Goal: Information Seeking & Learning: Check status

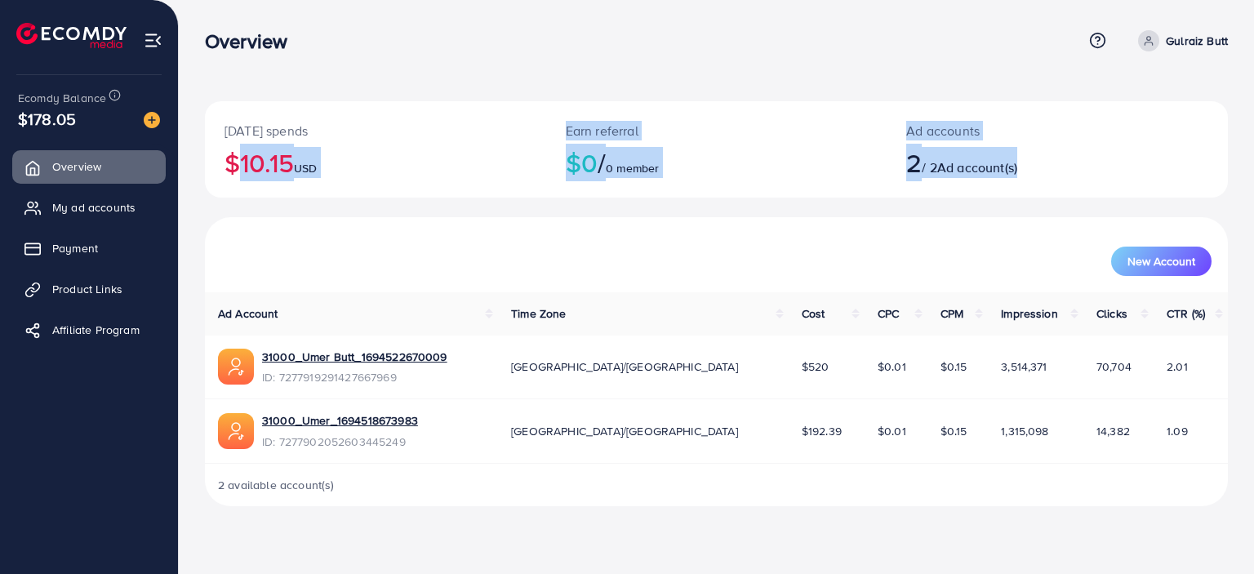
drag, startPoint x: 212, startPoint y: 159, endPoint x: 1097, endPoint y: 158, distance: 885.1
click at [1097, 158] on div "[DATE] spends $10.15 USD Earn referral $0 / 0 member Ad accounts 2 / 2 Ad accou…" at bounding box center [716, 149] width 1023 height 96
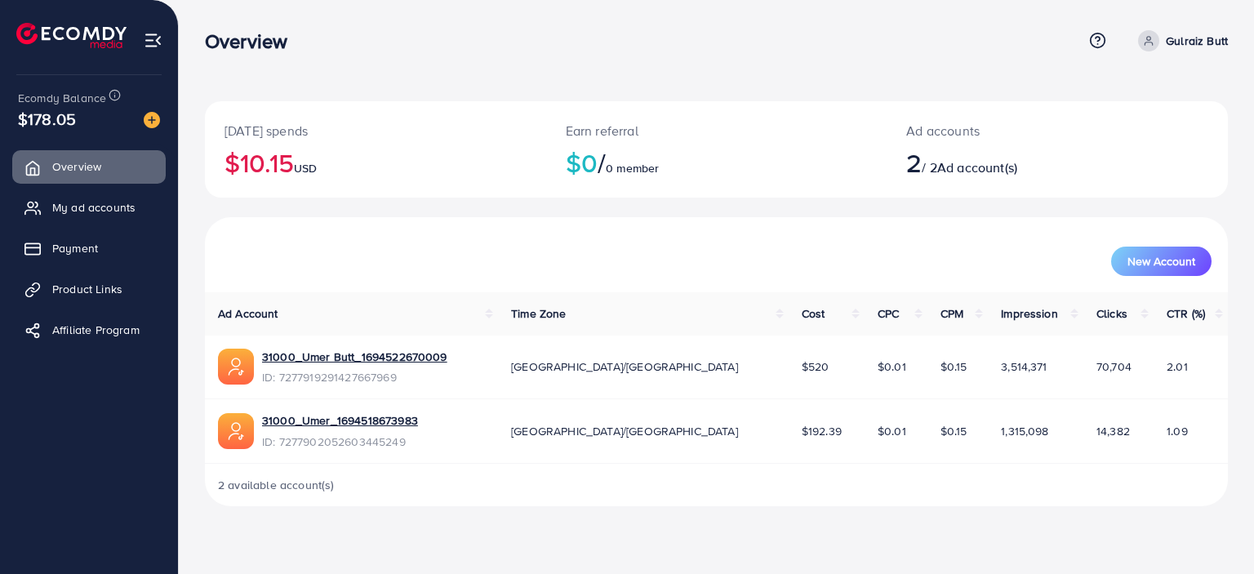
click at [214, 120] on div "[DATE] spends $10.15 USD" at bounding box center [375, 149] width 341 height 96
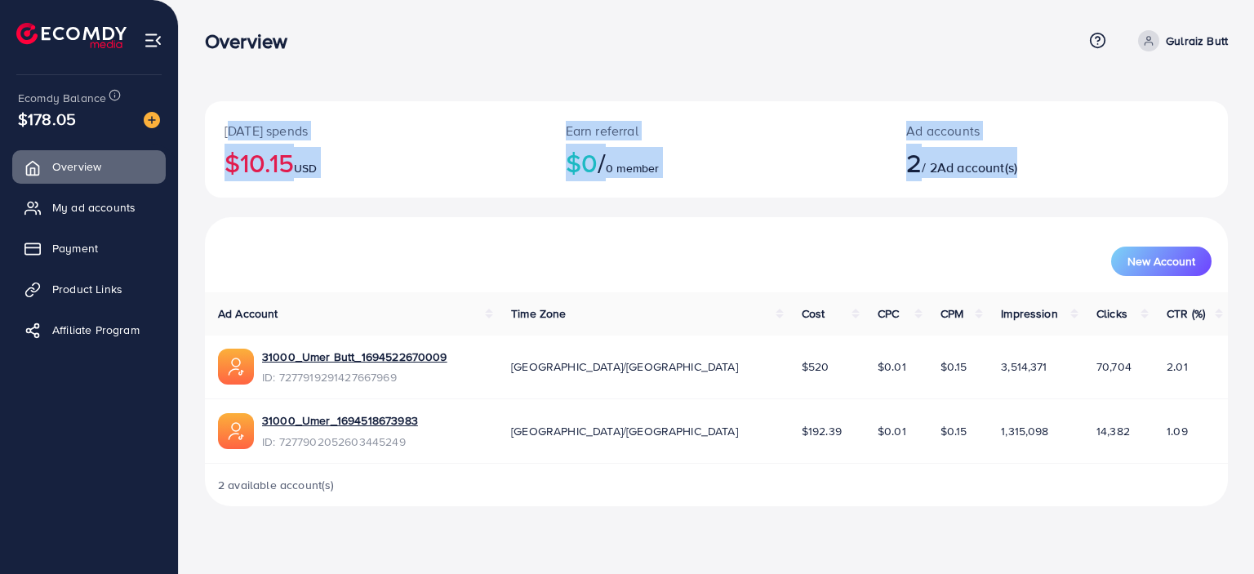
drag, startPoint x: 224, startPoint y: 125, endPoint x: 1110, endPoint y: 184, distance: 888.6
click at [1110, 184] on div "[DATE] spends $10.15 USD Earn referral $0 / 0 member Ad accounts 2 / 2 Ad accou…" at bounding box center [716, 149] width 1023 height 96
click at [448, 208] on div "[DATE] spends $10.15 USD Earn referral $0 / 0 member Ad accounts 2 / 2 Ad accou…" at bounding box center [716, 159] width 1023 height 116
drag, startPoint x: 196, startPoint y: 20, endPoint x: 784, endPoint y: 215, distance: 619.4
click at [784, 215] on div "[DATE] spends $10.15 USD Earn referral $0 / 0 member Ad accounts 2 / 2 Ad accou…" at bounding box center [716, 266] width 1075 height 532
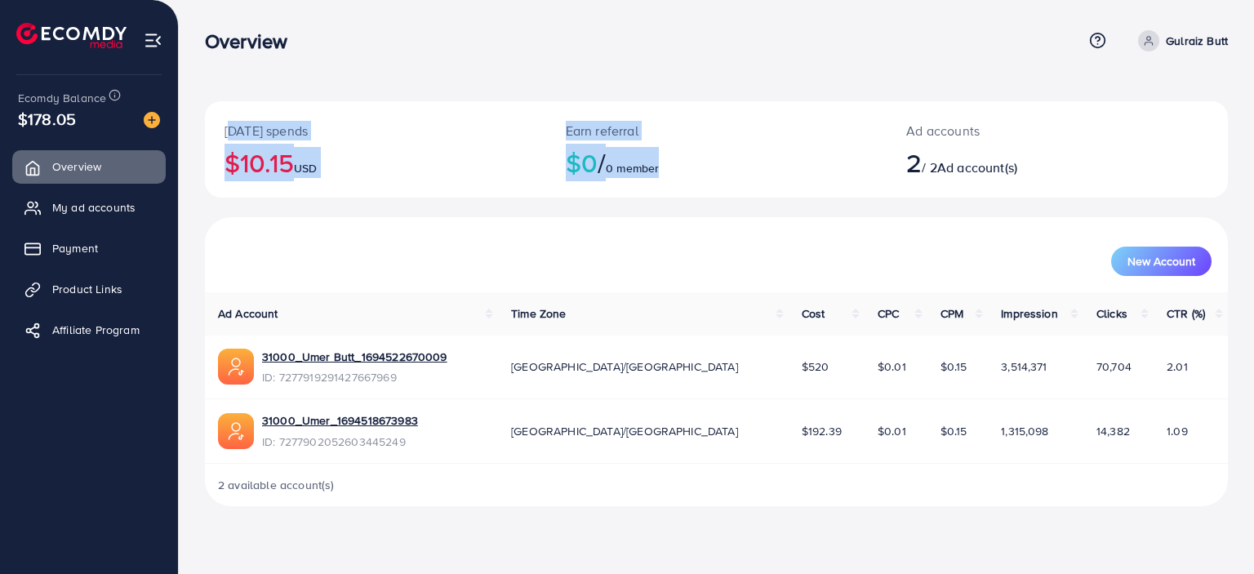
click at [189, 33] on div "[DATE] spends $10.15 USD Earn referral $0 / 0 member Ad accounts 2 / 2 Ad accou…" at bounding box center [716, 266] width 1075 height 532
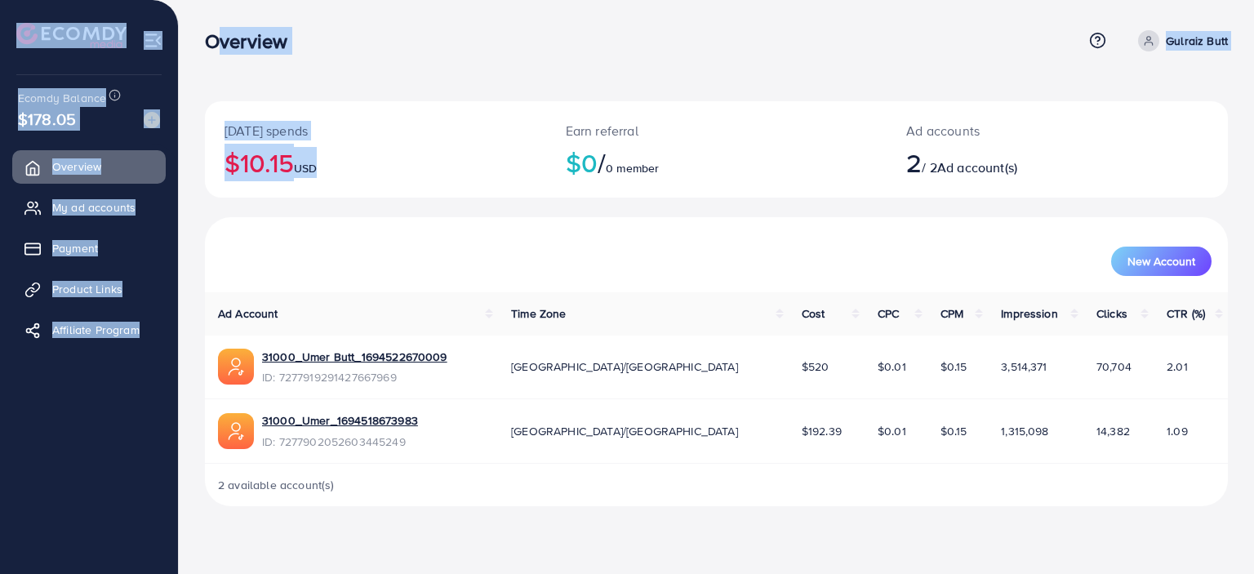
drag, startPoint x: 199, startPoint y: 34, endPoint x: 540, endPoint y: 185, distance: 372.1
click at [540, 185] on div "Overview Help Center Contact Support Plans and Pricing Term and policy About Us…" at bounding box center [627, 266] width 1254 height 532
click at [438, 115] on div "[DATE] spends $10.15 USD" at bounding box center [375, 149] width 341 height 96
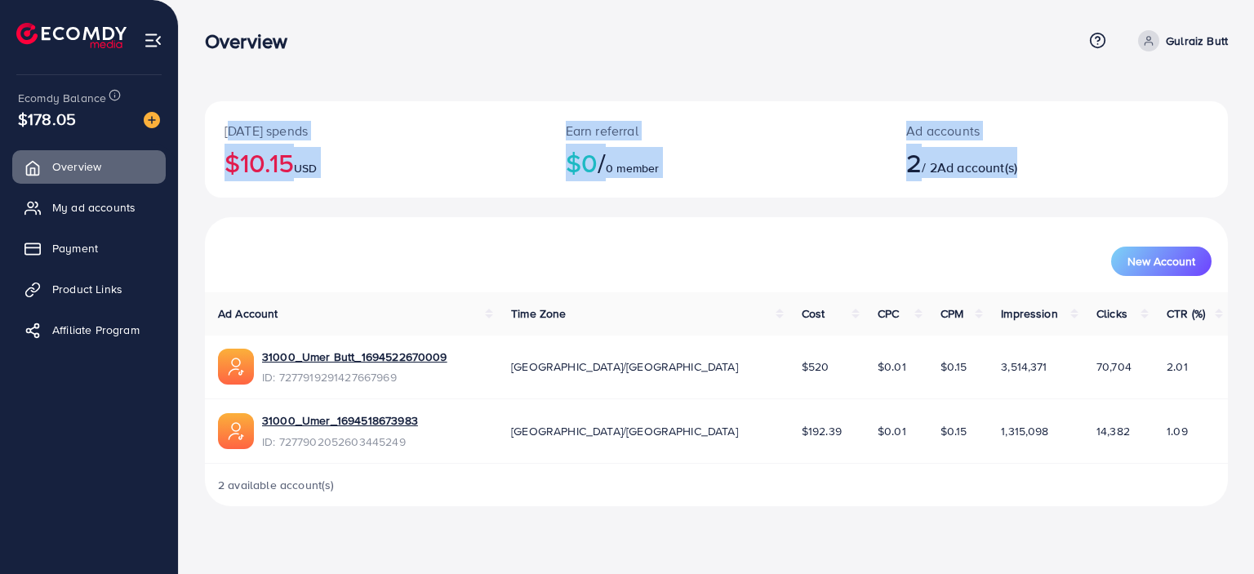
drag, startPoint x: 220, startPoint y: 130, endPoint x: 1079, endPoint y: 179, distance: 859.5
click at [1079, 179] on div "[DATE] spends $10.15 USD Earn referral $0 / 0 member Ad accounts 2 / 2 Ad accou…" at bounding box center [716, 149] width 1023 height 96
click at [464, 168] on h2 "$10.15 USD" at bounding box center [376, 162] width 302 height 31
drag, startPoint x: 216, startPoint y: 120, endPoint x: 1125, endPoint y: 221, distance: 915.2
click at [1125, 221] on div "[DATE] spends $10.15 USD Earn referral $0 / 0 member Ad accounts 2 / 2 Ad accou…" at bounding box center [716, 303] width 1023 height 405
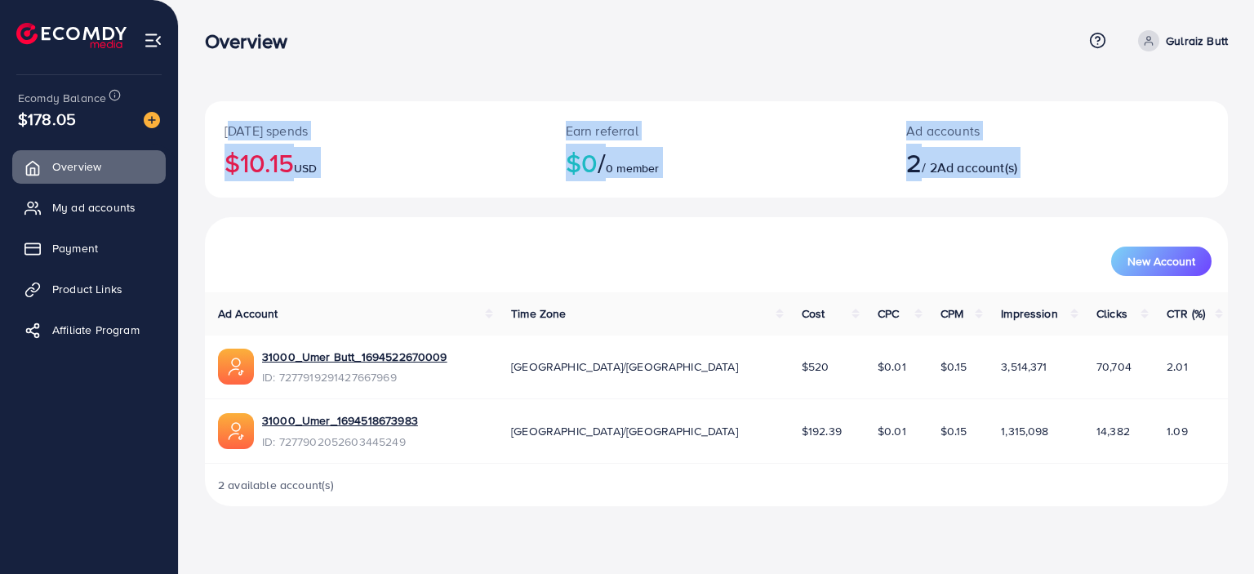
click at [623, 222] on div "New Account" at bounding box center [716, 254] width 1023 height 75
drag, startPoint x: 206, startPoint y: 125, endPoint x: 1057, endPoint y: 187, distance: 853.9
click at [1057, 187] on div "[DATE] spends $10.15 USD Earn referral $0 / 0 member Ad accounts 2 / 2 Ad accou…" at bounding box center [716, 149] width 1023 height 96
click at [317, 204] on div "[DATE] spends $10.15 USD Earn referral $0 / 0 member Ad accounts 2 / 2 Ad accou…" at bounding box center [716, 159] width 1023 height 116
drag, startPoint x: 205, startPoint y: 125, endPoint x: 1118, endPoint y: 206, distance: 916.4
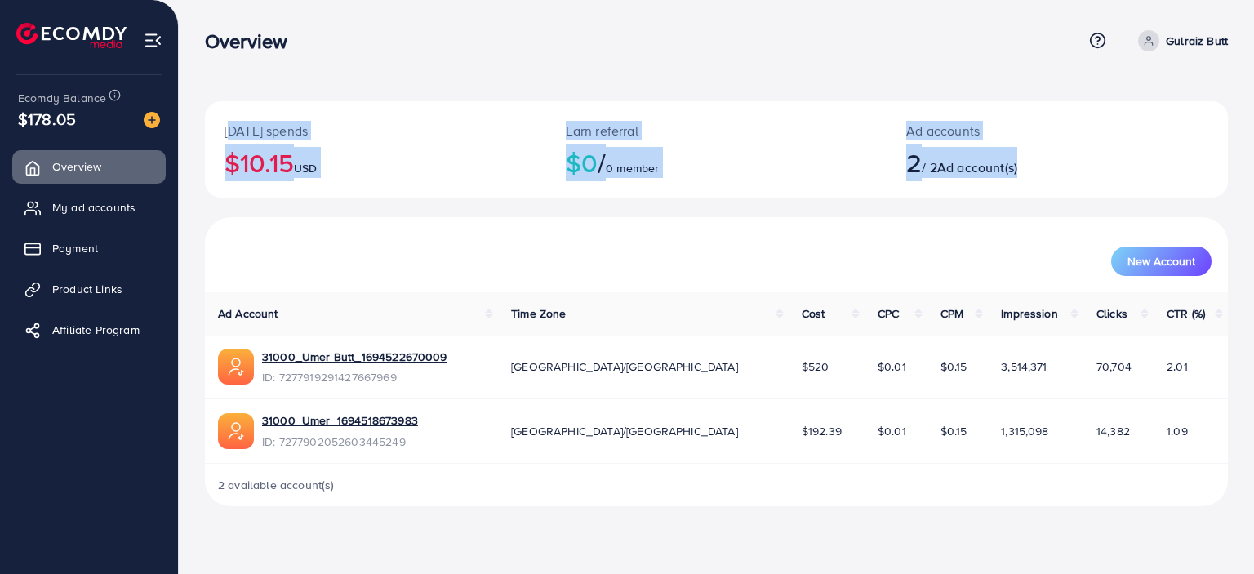
click at [1118, 206] on div "[DATE] spends $10.15 USD Earn referral $0 / 0 member Ad accounts 2 / 2 Ad accou…" at bounding box center [716, 159] width 1023 height 116
click at [515, 198] on div "[DATE] spends $10.15 USD" at bounding box center [375, 149] width 341 height 96
drag, startPoint x: 210, startPoint y: 124, endPoint x: 1148, endPoint y: 218, distance: 942.8
click at [1148, 218] on div "[DATE] spends $10.15 USD Earn referral $0 / 0 member Ad accounts 2 / 2 Ad accou…" at bounding box center [716, 303] width 1023 height 405
click at [452, 190] on div "[DATE] spends $10.15 USD" at bounding box center [375, 149] width 341 height 96
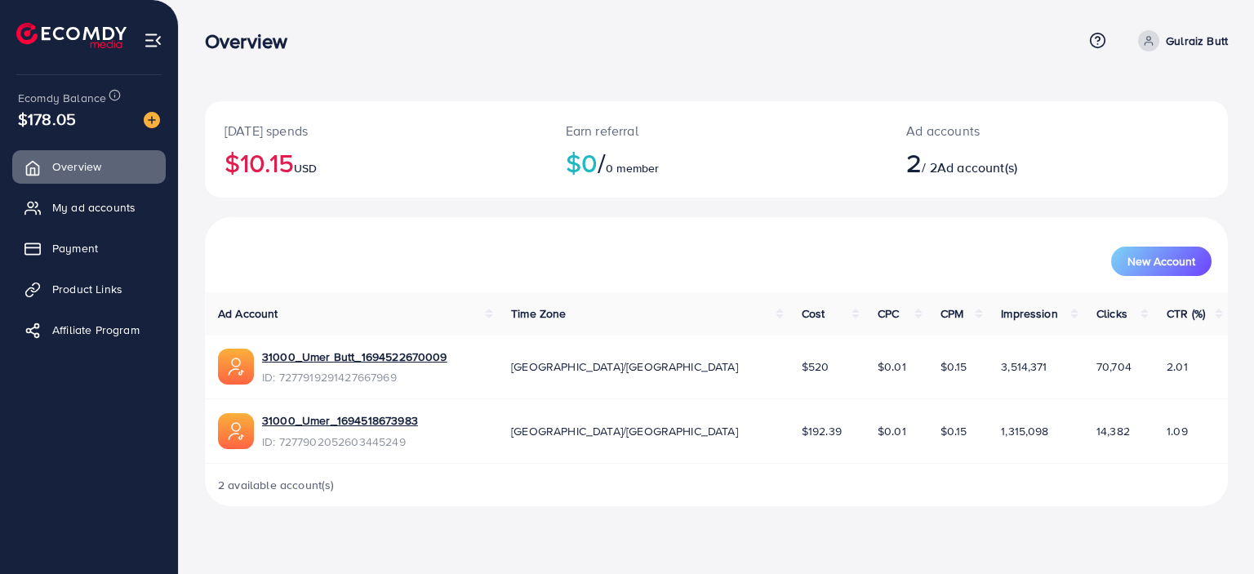
click at [234, 126] on p "[DATE] spends" at bounding box center [376, 131] width 302 height 20
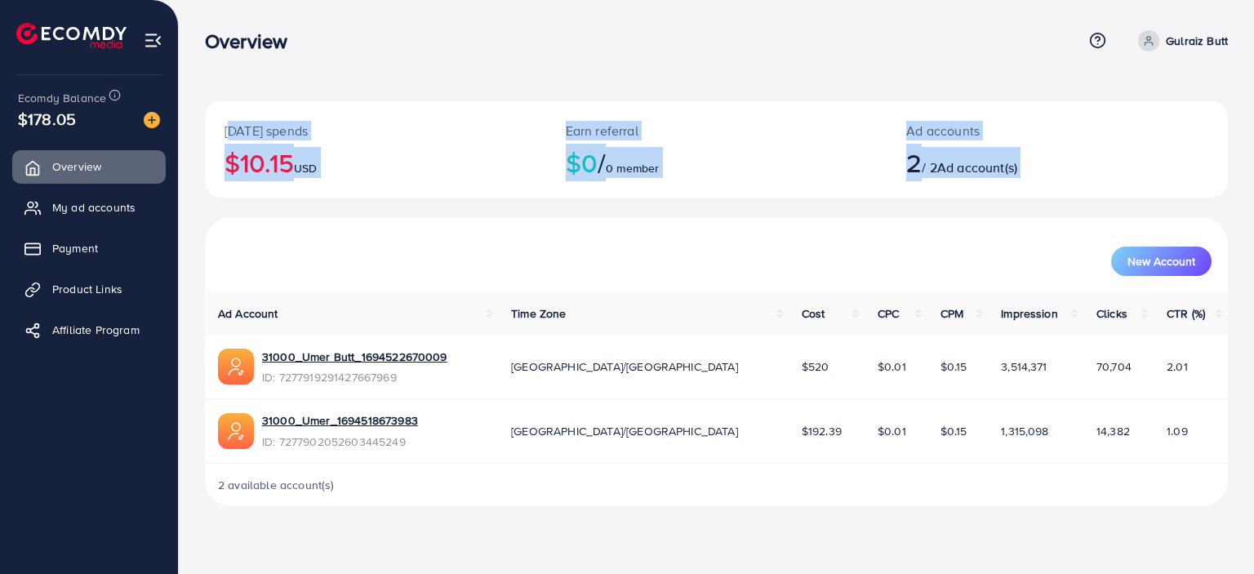
drag, startPoint x: 226, startPoint y: 130, endPoint x: 1225, endPoint y: 221, distance: 1002.7
click at [1225, 221] on div "[DATE] spends $10.15 USD Earn referral $0 / 0 member Ad accounts 2 / 2 Ad accou…" at bounding box center [716, 303] width 1023 height 405
click at [484, 176] on h2 "$10.15 USD" at bounding box center [376, 162] width 302 height 31
drag, startPoint x: 212, startPoint y: 121, endPoint x: 1188, endPoint y: 157, distance: 976.4
click at [1188, 157] on div "[DATE] spends $10.15 USD Earn referral $0 / 0 member Ad accounts 2 / 2 Ad accou…" at bounding box center [716, 149] width 1023 height 96
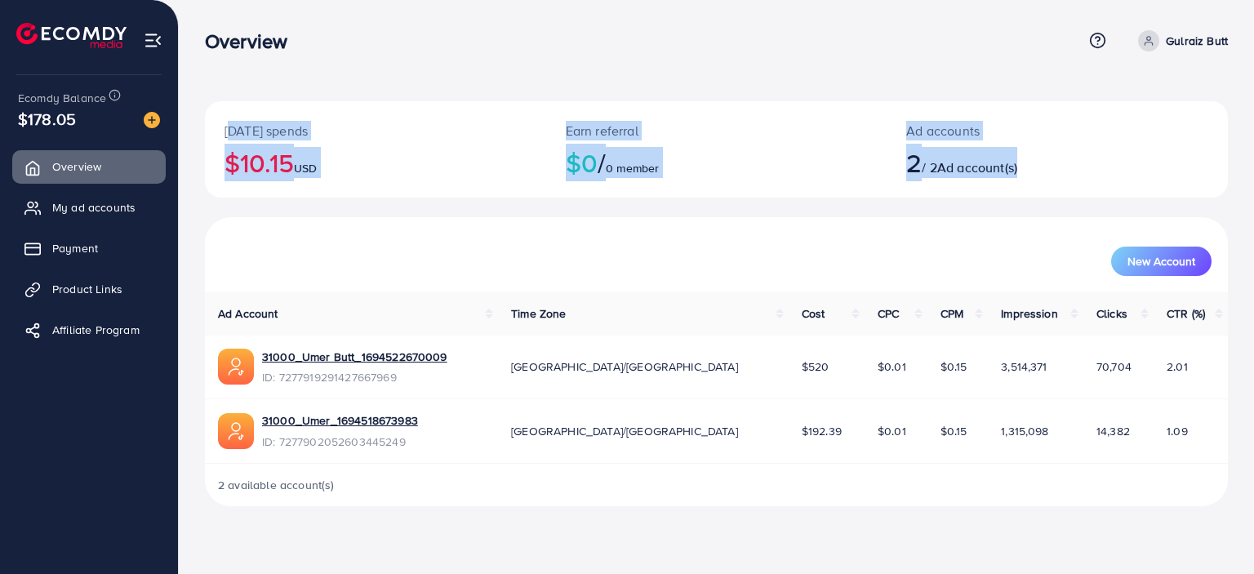
click at [855, 189] on div "Earn referral $0 / 0 member" at bounding box center [716, 149] width 341 height 96
